Goal: Task Accomplishment & Management: Use online tool/utility

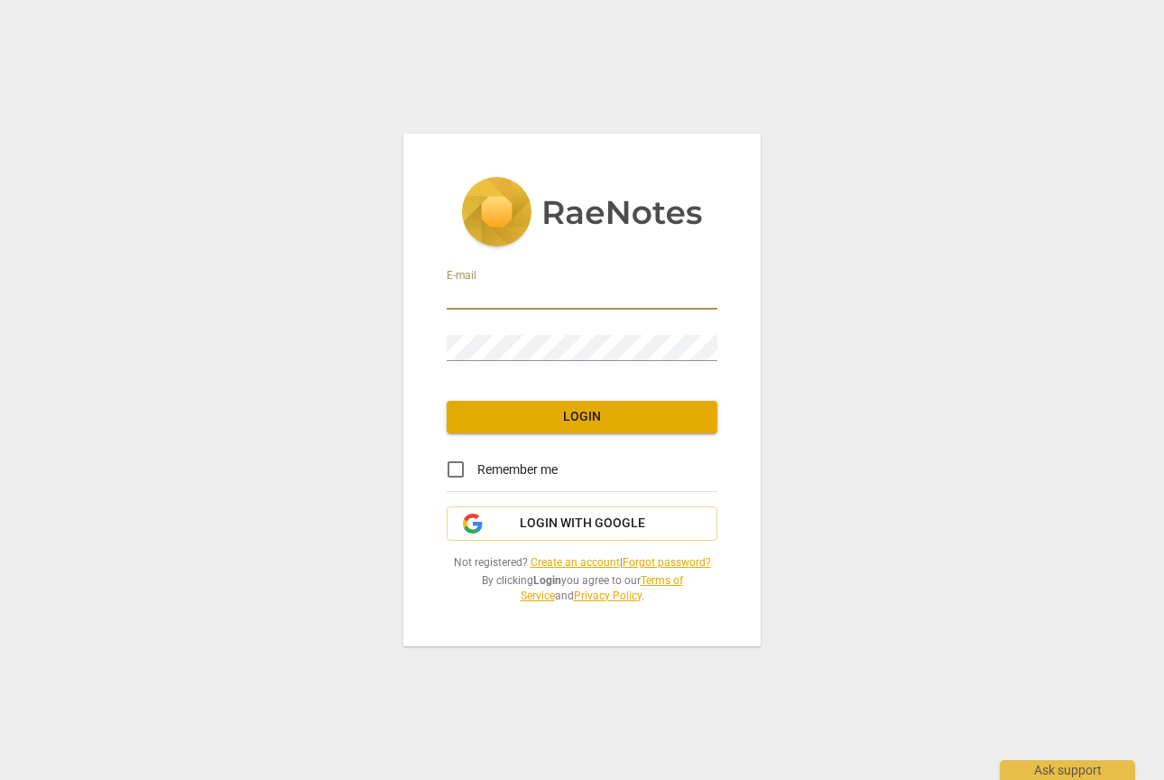
type input "kimharr@starrleadership.com"
click at [692, 423] on span "Login" at bounding box center [582, 417] width 242 height 18
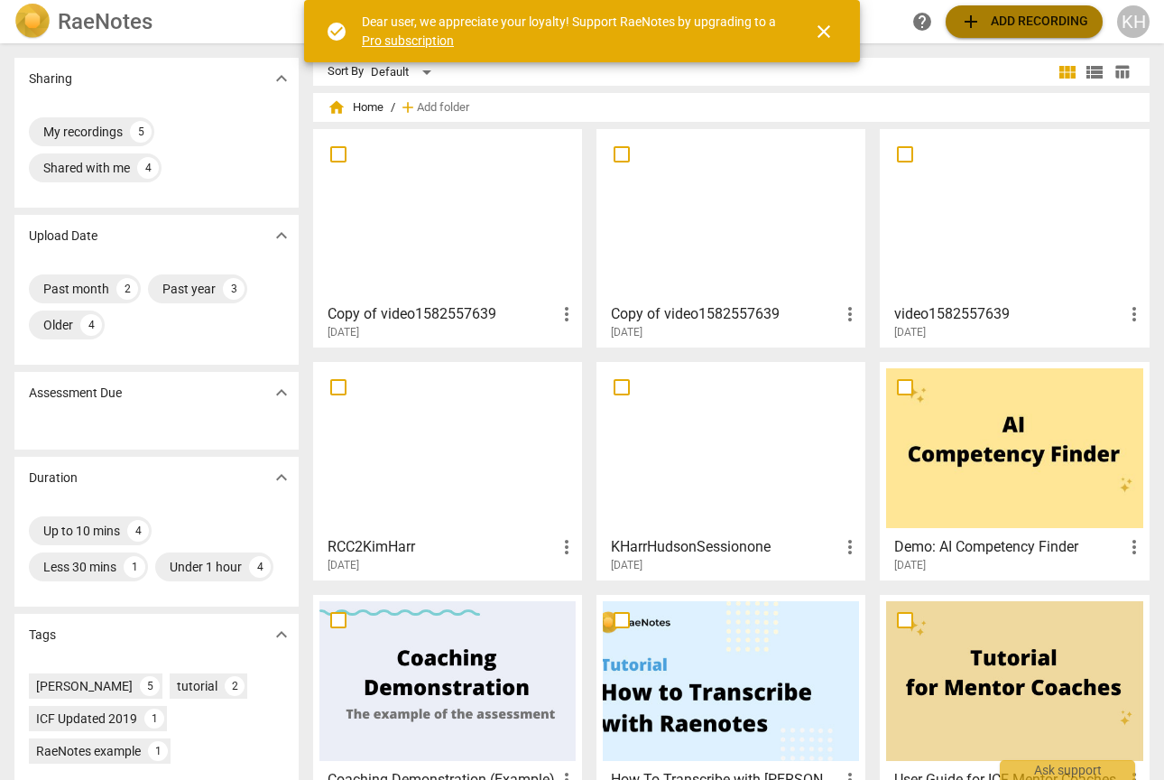
click at [1013, 23] on span "add Add recording" at bounding box center [1024, 22] width 128 height 22
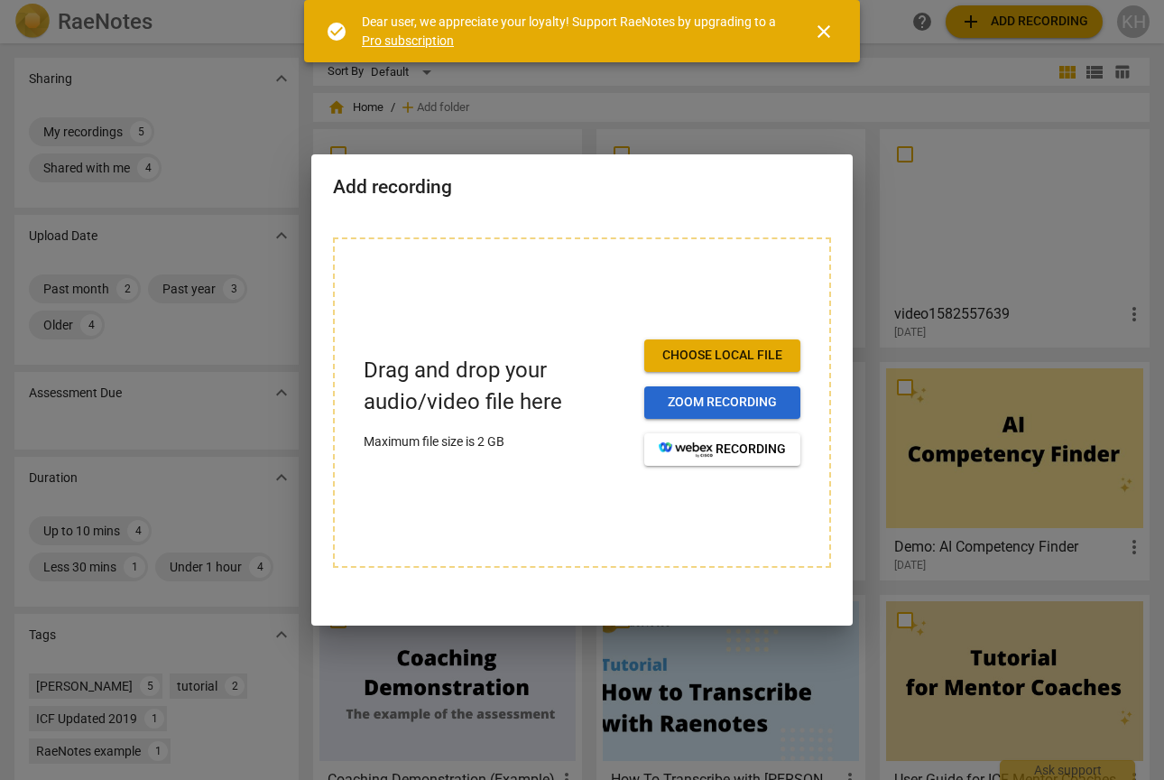
click at [666, 413] on button "Zoom recording" at bounding box center [723, 402] width 156 height 32
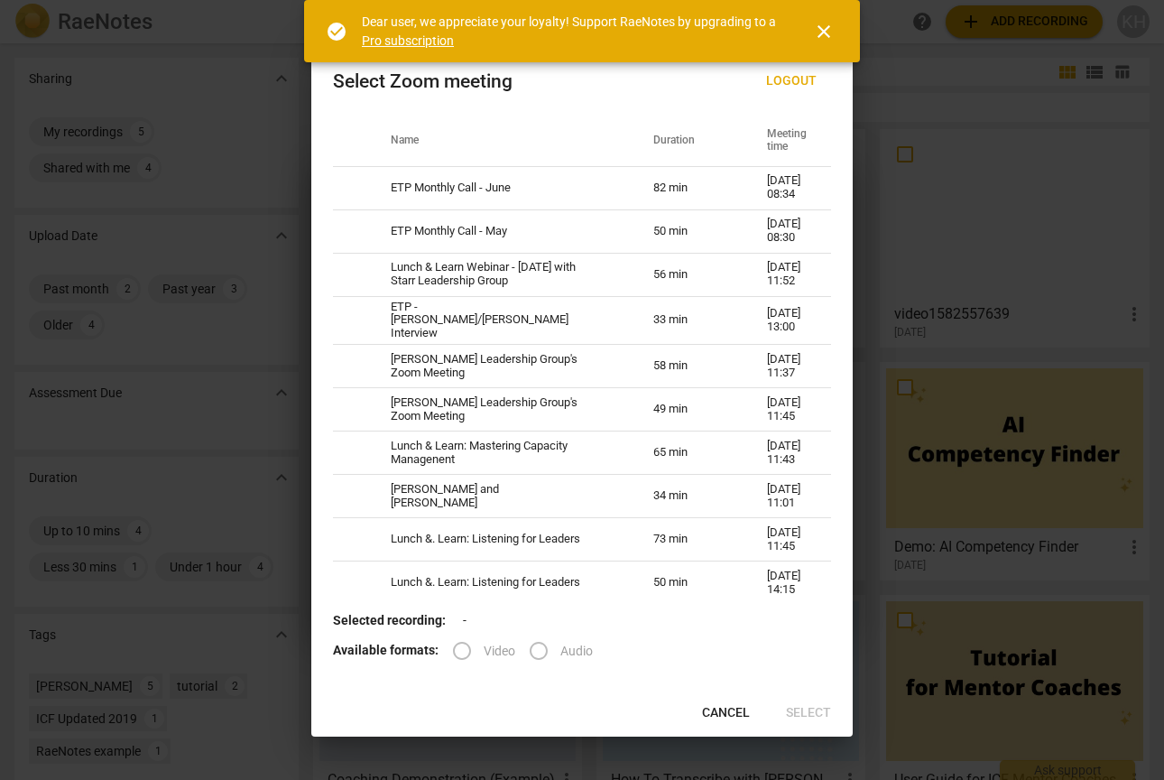
click at [709, 712] on span "Cancel" at bounding box center [726, 713] width 48 height 18
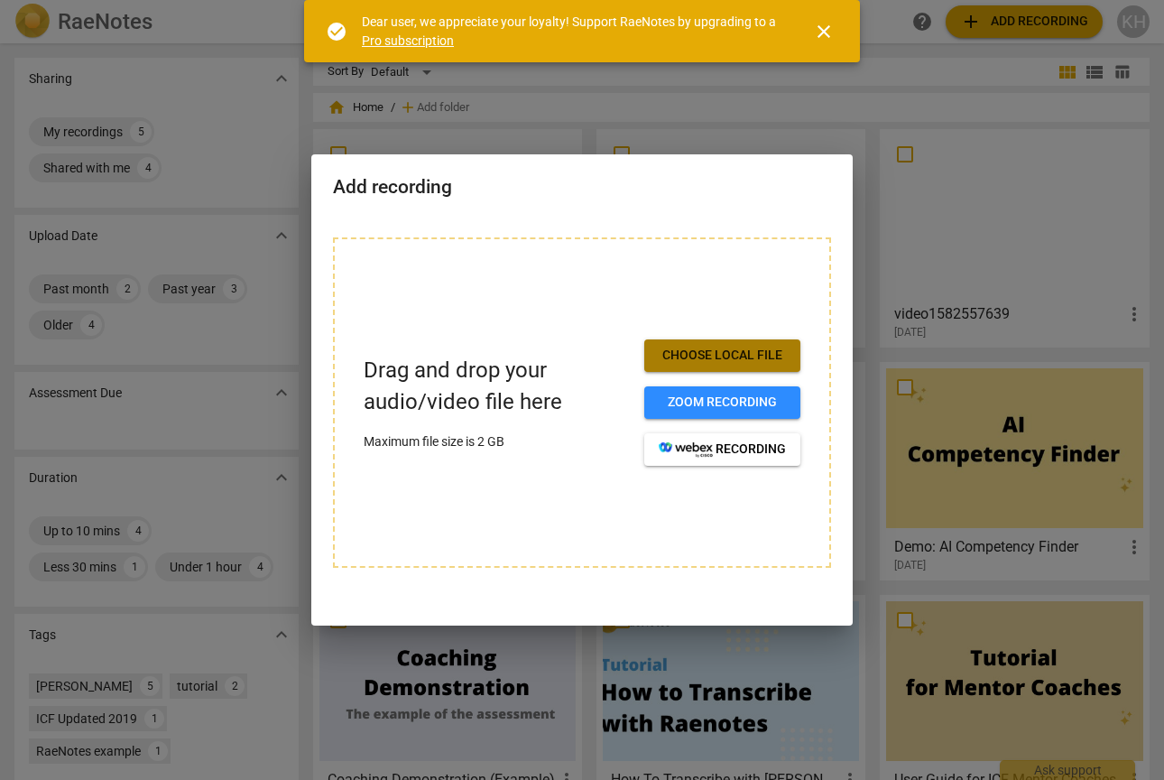
click at [682, 355] on span "Choose local file" at bounding box center [722, 356] width 127 height 18
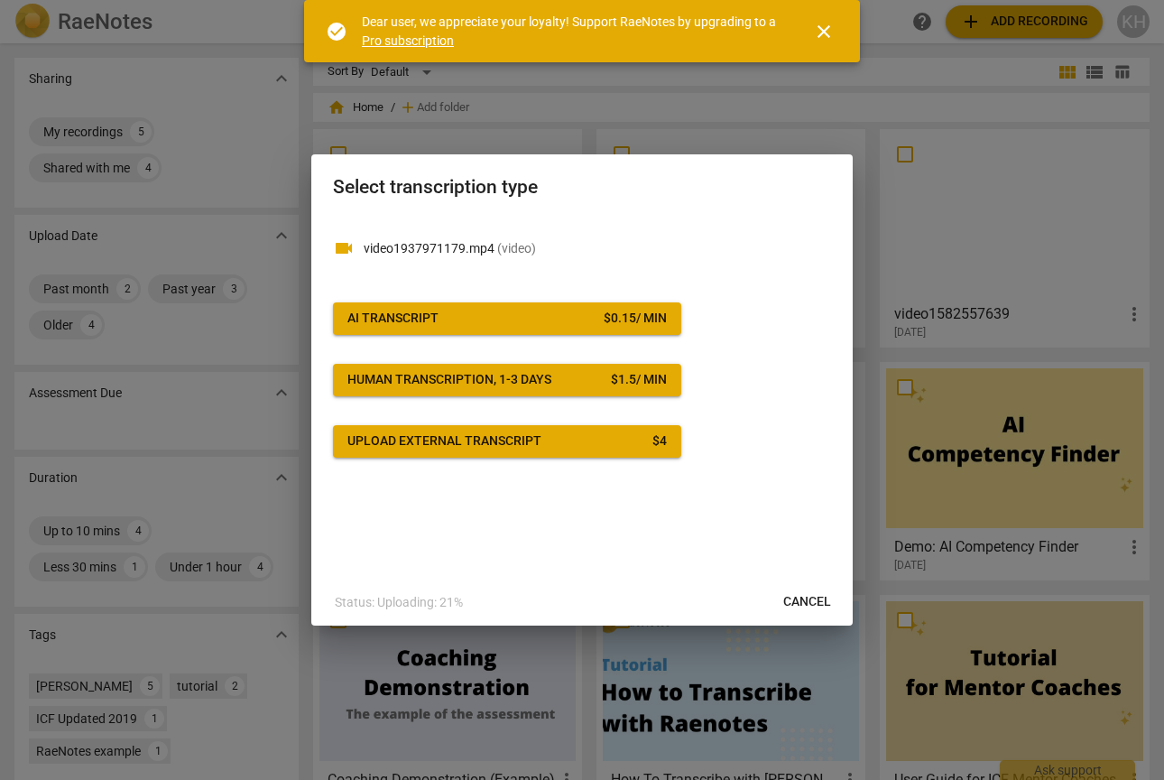
click at [448, 313] on span "AI Transcript $ 0.15 / min" at bounding box center [508, 319] width 320 height 18
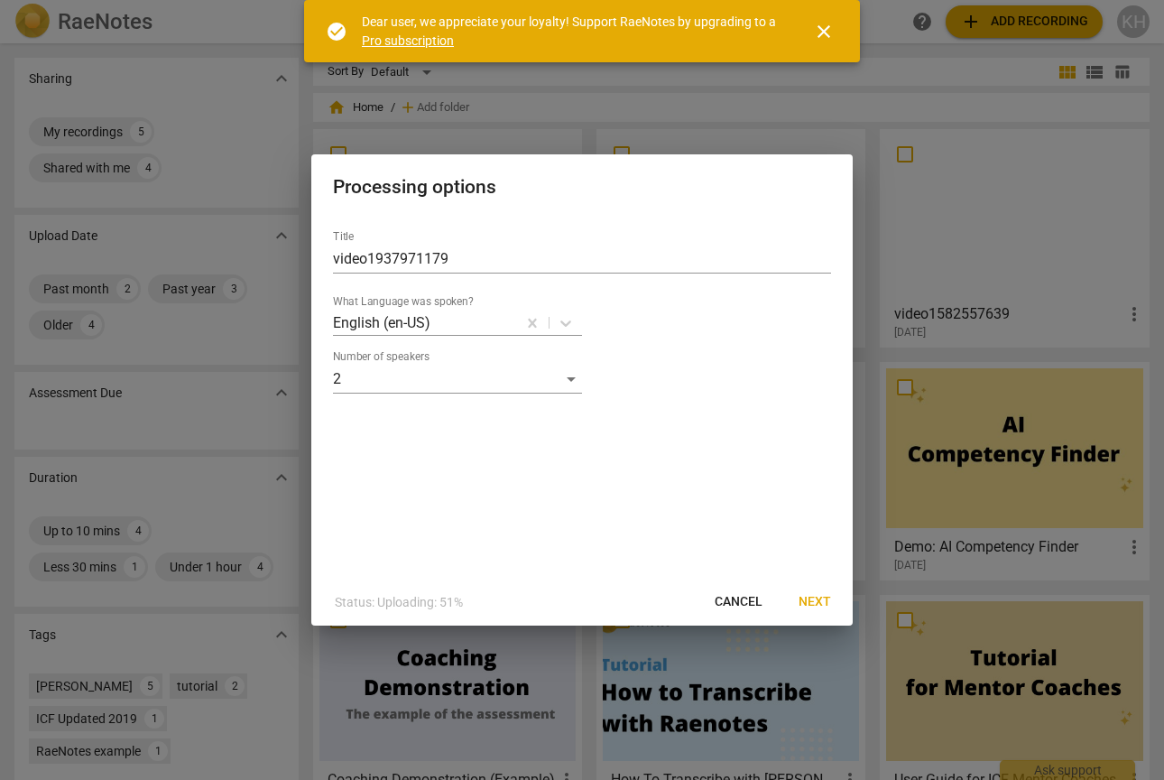
click at [819, 589] on button "Next" at bounding box center [814, 602] width 61 height 32
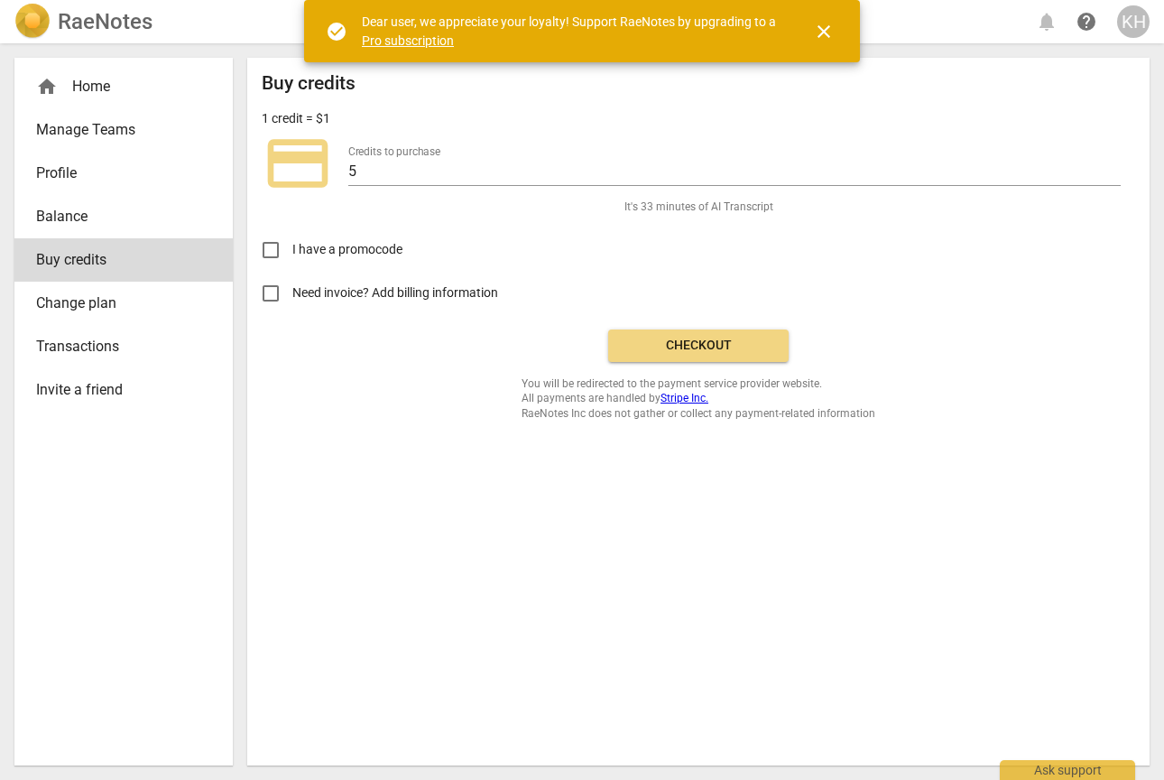
click at [684, 337] on span "Checkout" at bounding box center [699, 346] width 152 height 18
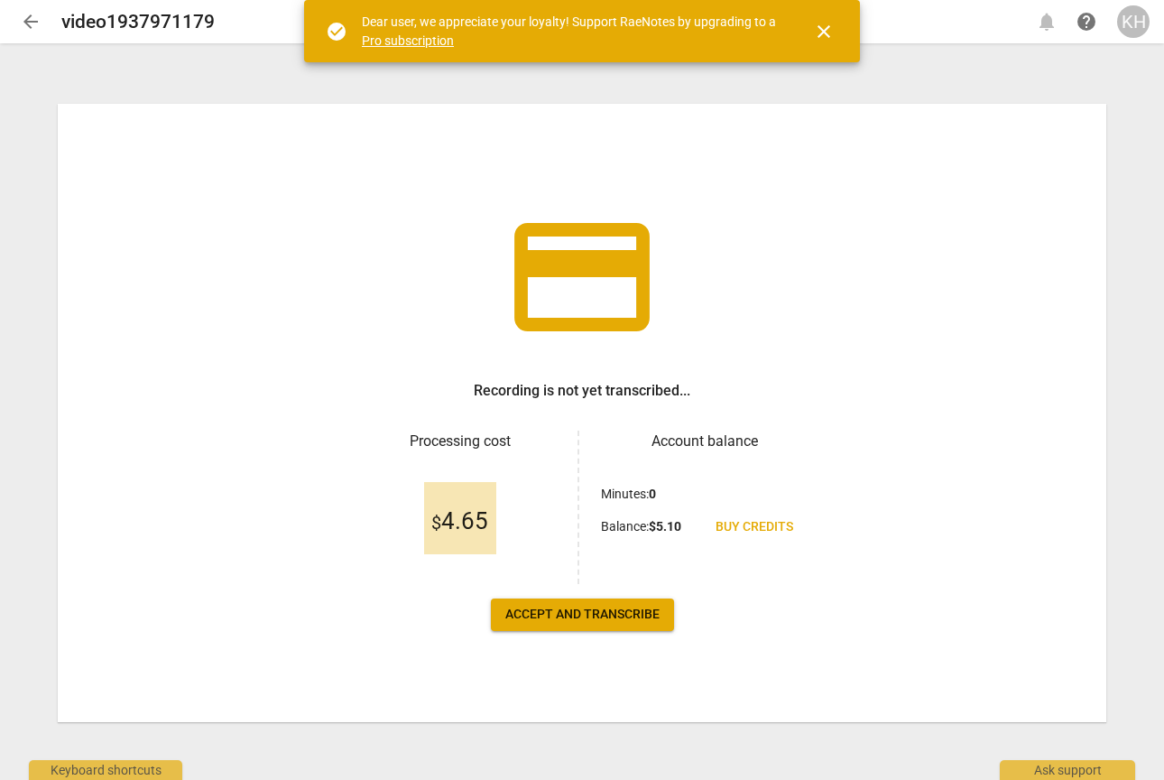
click at [574, 608] on span "Accept and transcribe" at bounding box center [583, 615] width 154 height 18
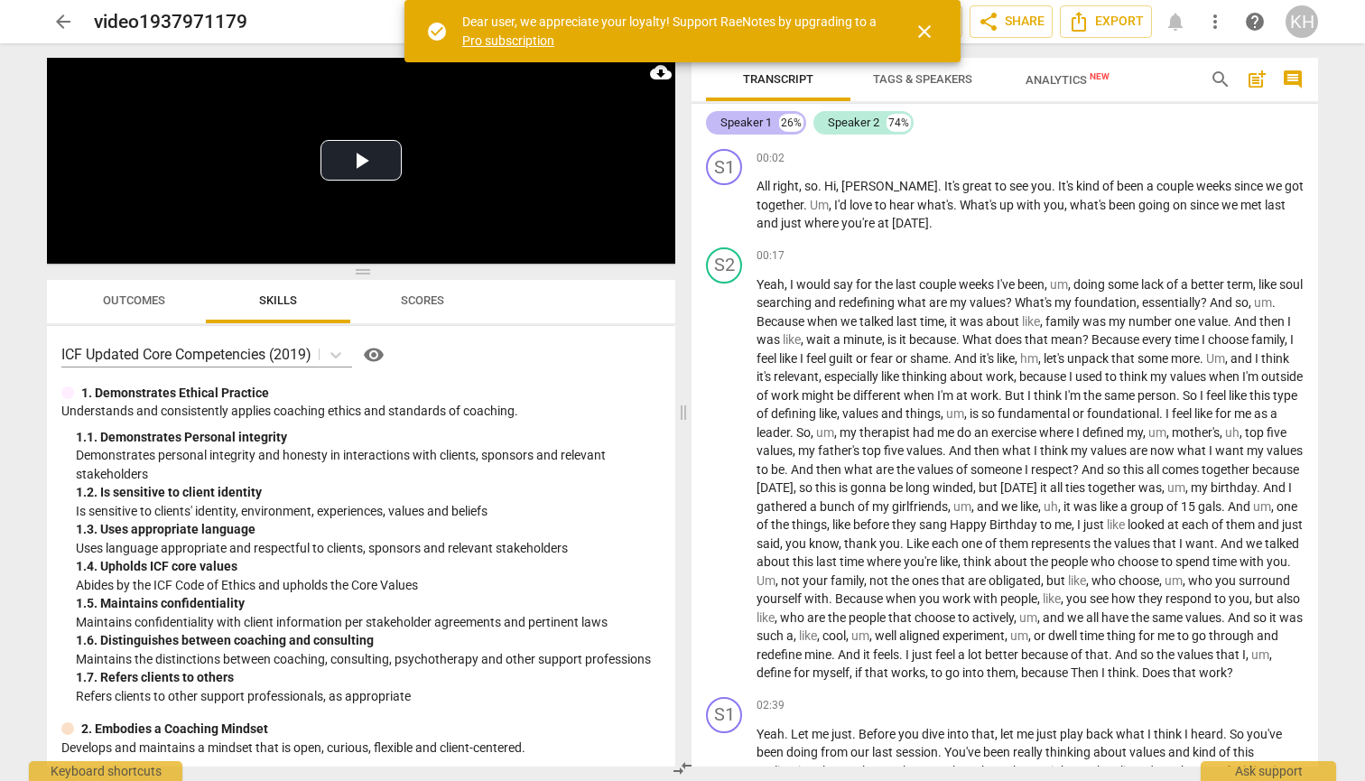
click at [753, 124] on div "Speaker 1" at bounding box center [745, 123] width 51 height 18
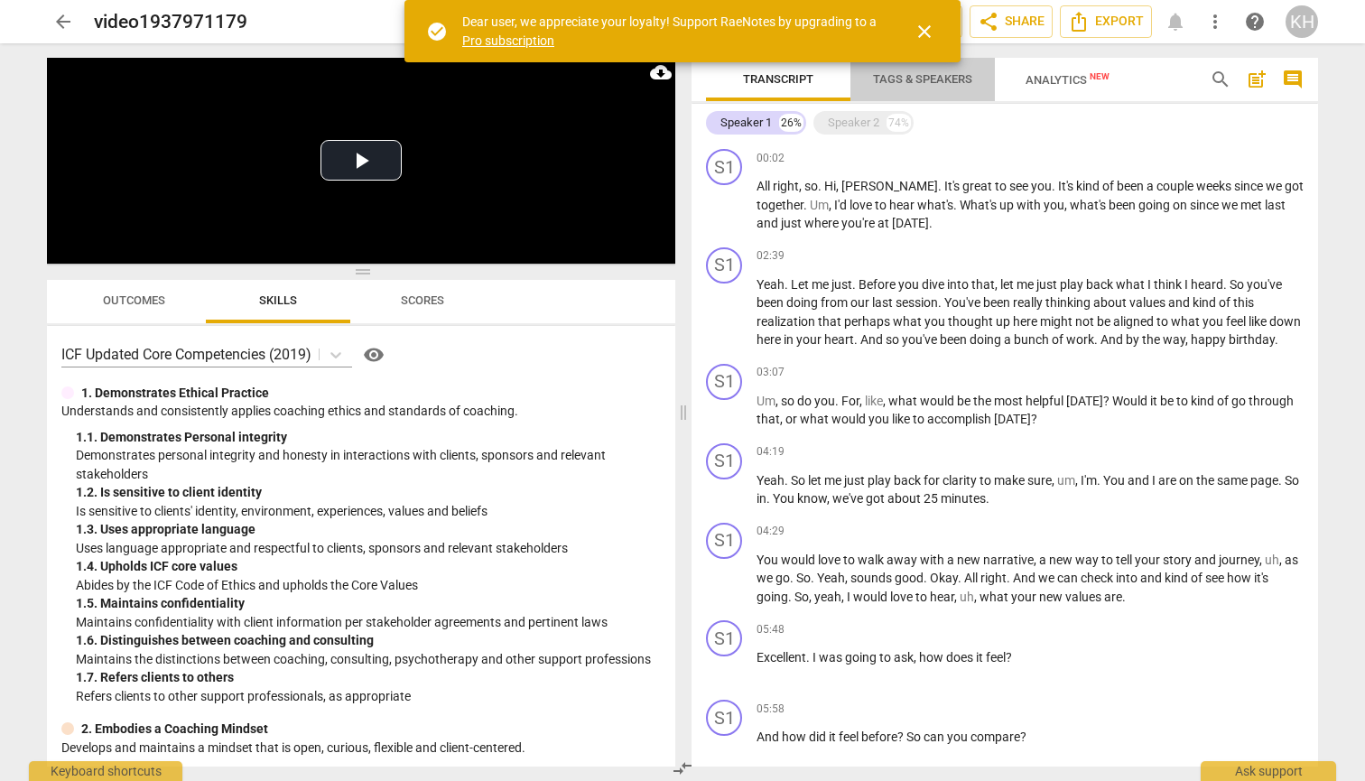
click at [925, 87] on span "Tags & Speakers" at bounding box center [922, 80] width 143 height 24
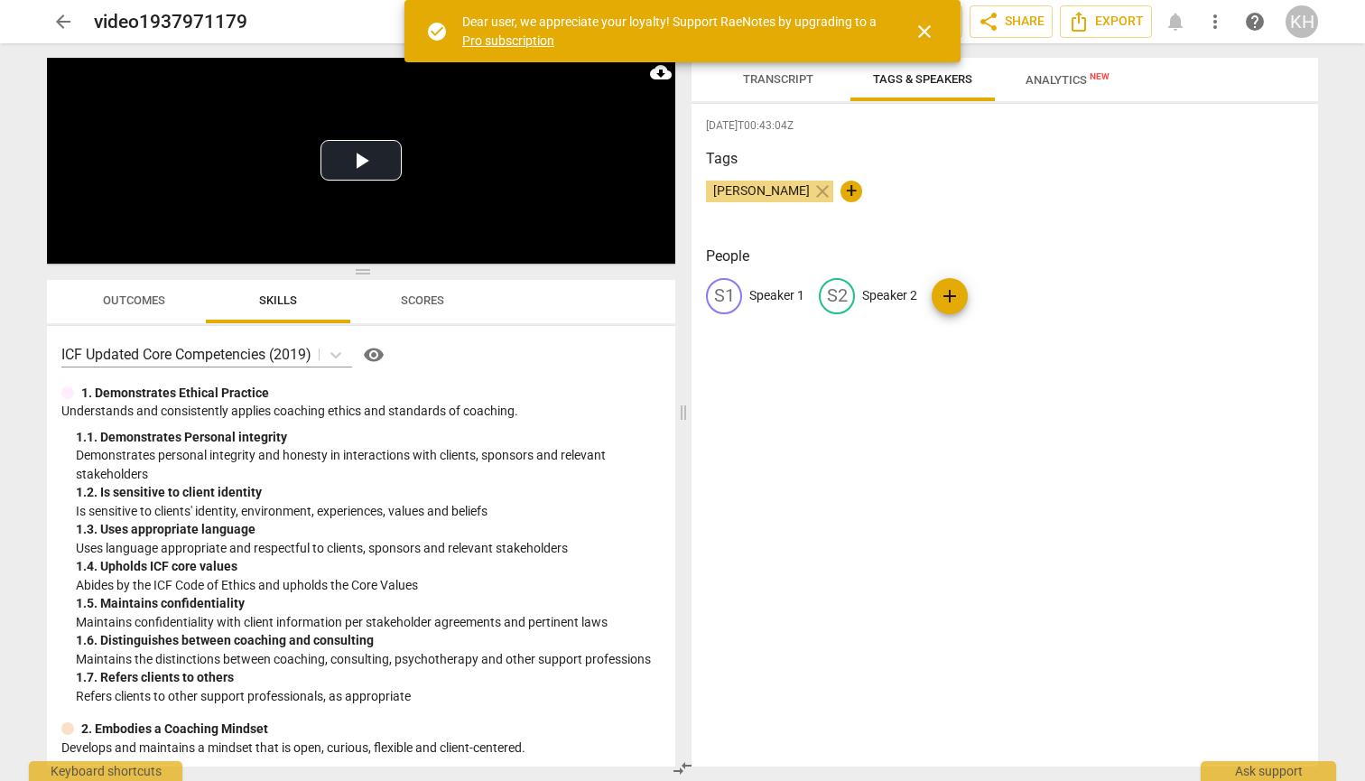
click at [768, 293] on p "Speaker 1" at bounding box center [776, 295] width 55 height 19
type input "K"
type input "c"
type input "Coach - [PERSON_NAME]"
click at [1023, 282] on div "edit Speaker 2" at bounding box center [985, 296] width 98 height 36
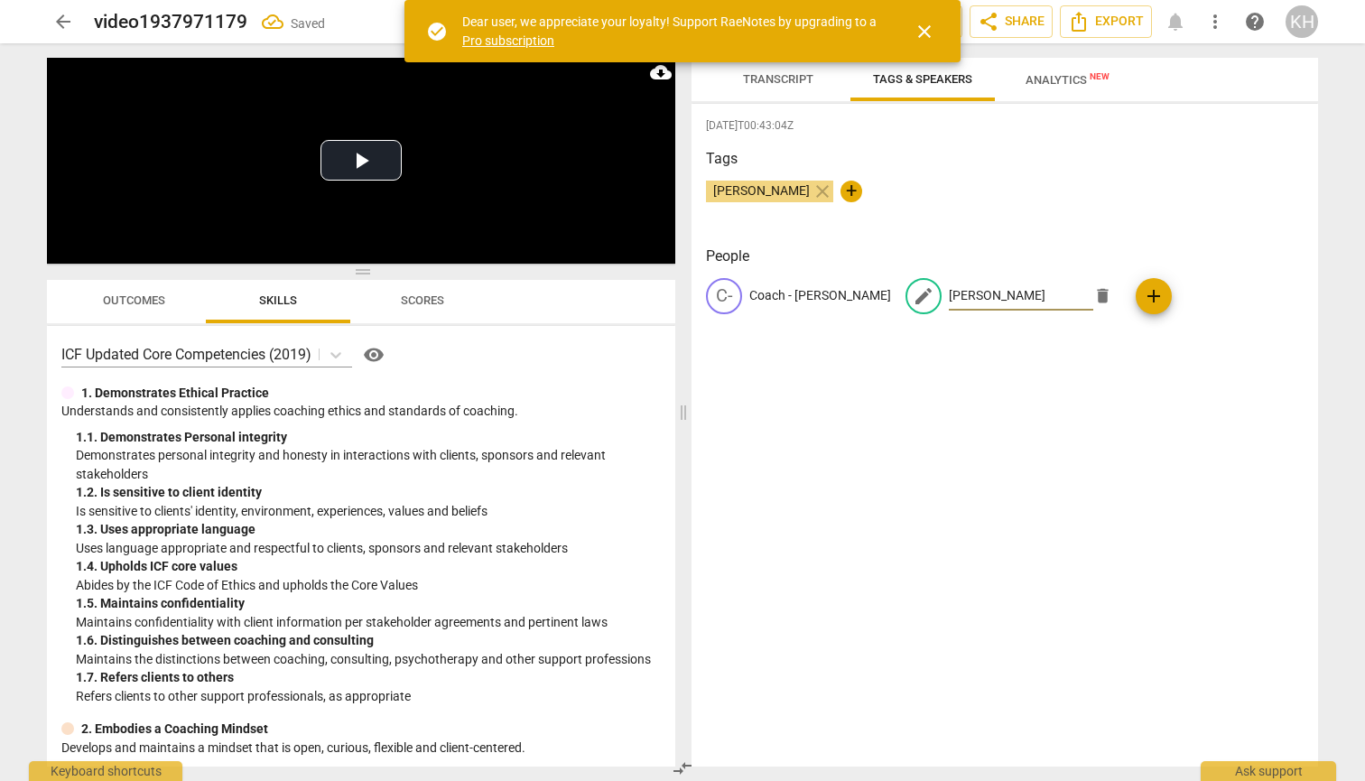
type input "[PERSON_NAME]"
click at [1006, 354] on div "[DATE]T00:43:04Z Tags [PERSON_NAME] close + People C- Coach - [PERSON_NAME] edi…" at bounding box center [1004, 435] width 626 height 663
click at [776, 75] on span "Transcript" at bounding box center [778, 79] width 70 height 14
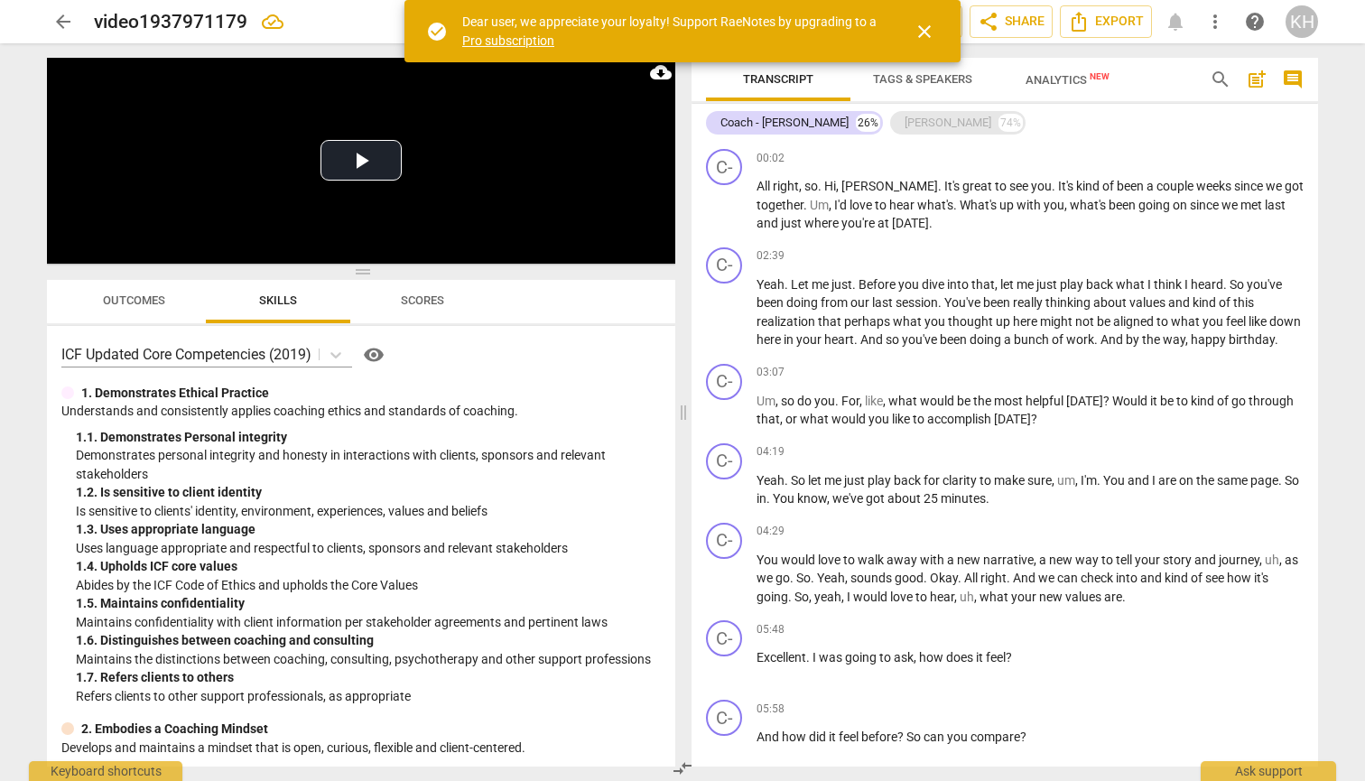
click at [904, 121] on div "[PERSON_NAME]" at bounding box center [947, 123] width 87 height 18
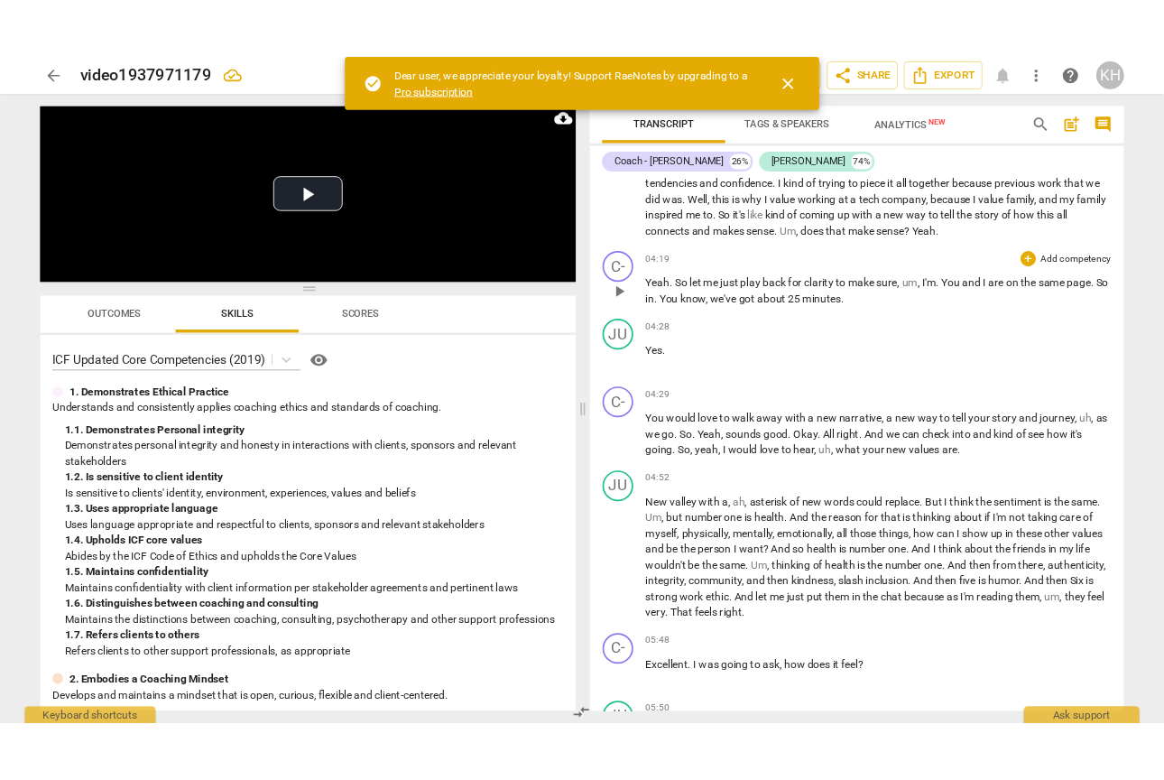
scroll to position [507, 0]
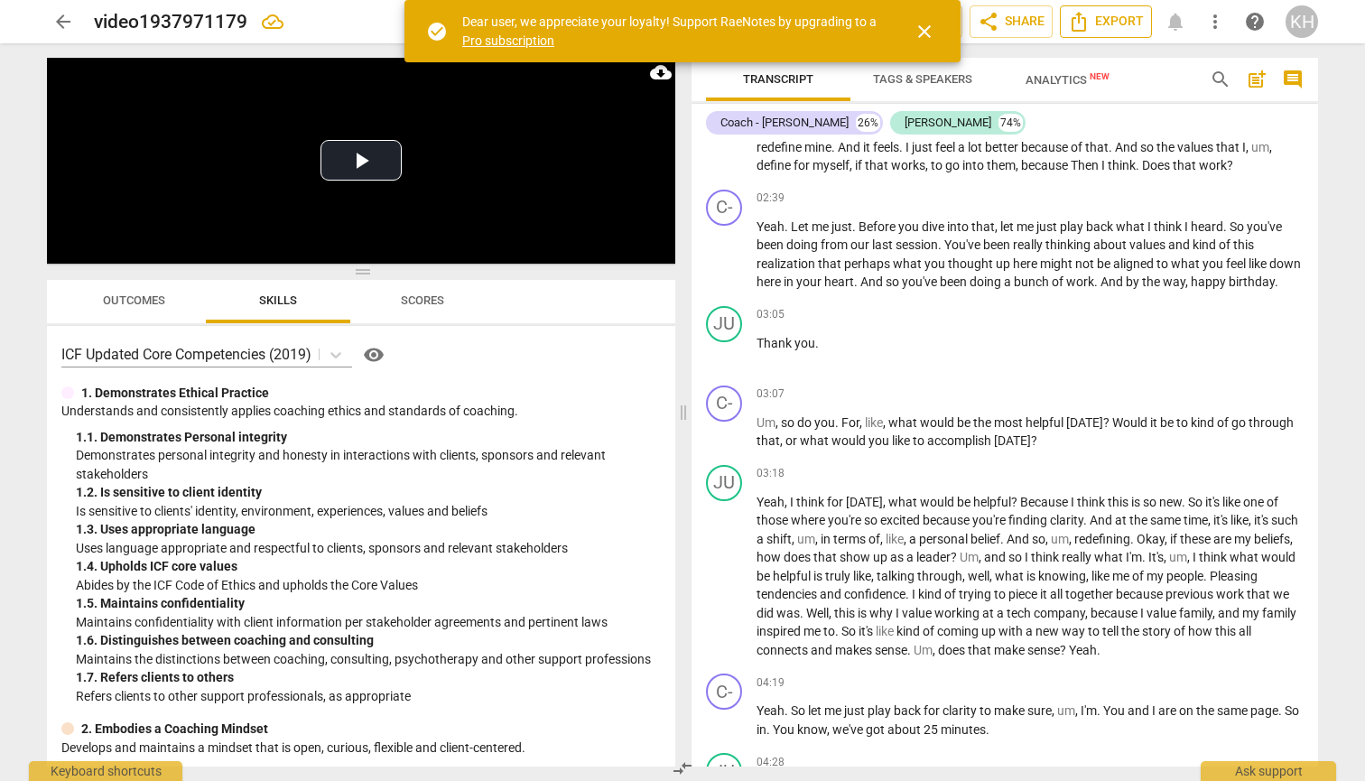
click at [1094, 20] on span "Export" at bounding box center [1106, 22] width 76 height 22
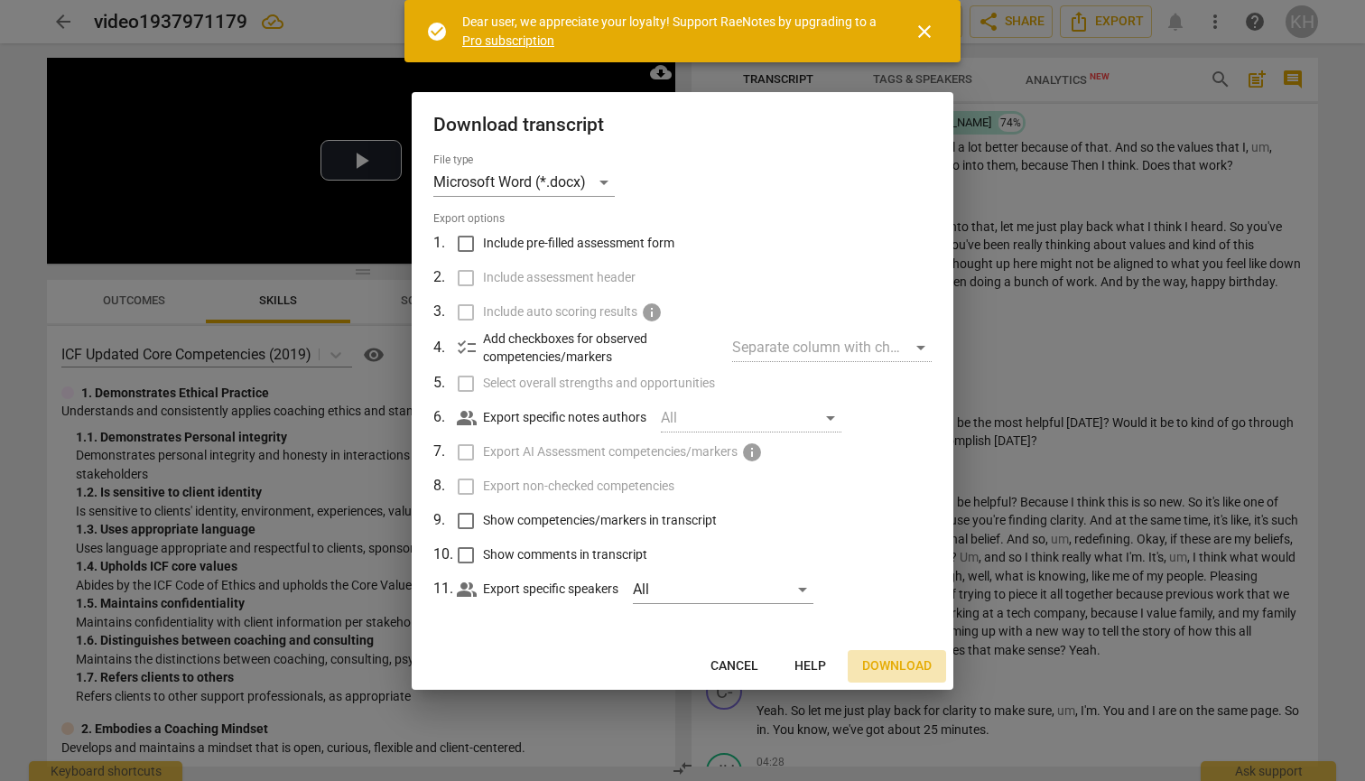
click at [877, 660] on span "Download" at bounding box center [897, 666] width 70 height 18
